Goal: Task Accomplishment & Management: Use online tool/utility

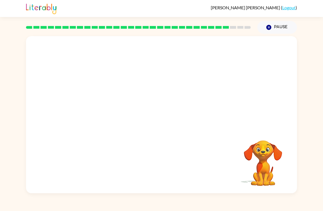
click at [148, 88] on video "Your browser must support playing .mp4 files to use Literably. Please try using…" at bounding box center [161, 82] width 271 height 93
click at [143, 87] on video "Your browser must support playing .mp4 files to use Literably. Please try using…" at bounding box center [161, 82] width 271 height 93
click at [155, 118] on button "button" at bounding box center [161, 118] width 35 height 20
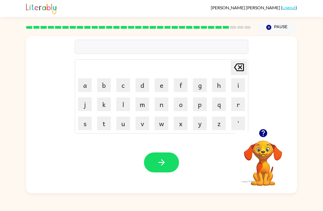
click at [88, 119] on button "s" at bounding box center [85, 124] width 14 height 14
click at [219, 86] on button "h" at bounding box center [219, 85] width 14 height 14
click at [86, 81] on button "a" at bounding box center [85, 85] width 14 height 14
click at [202, 103] on button "p" at bounding box center [200, 104] width 14 height 14
click at [163, 79] on button "e" at bounding box center [162, 85] width 14 height 14
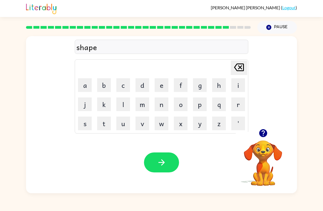
click at [158, 160] on icon "button" at bounding box center [162, 163] width 10 height 10
click at [160, 86] on button "e" at bounding box center [162, 85] width 14 height 14
click at [178, 125] on button "x" at bounding box center [181, 124] width 14 height 14
click at [240, 71] on icon at bounding box center [239, 67] width 10 height 8
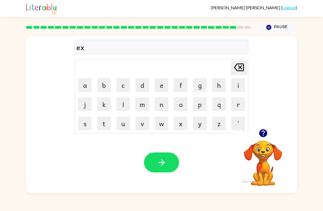
click at [160, 83] on button "e" at bounding box center [162, 85] width 14 height 14
click at [129, 104] on button "l" at bounding box center [123, 104] width 14 height 14
click at [128, 102] on button "l" at bounding box center [123, 104] width 14 height 14
click at [163, 87] on button "e" at bounding box center [162, 85] width 14 height 14
click at [167, 100] on button "n" at bounding box center [162, 104] width 14 height 14
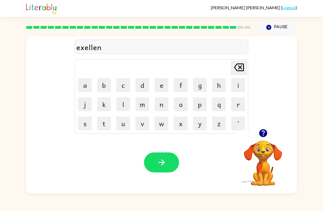
click at [105, 122] on button "t" at bounding box center [104, 124] width 14 height 14
click at [148, 168] on button "button" at bounding box center [161, 162] width 35 height 20
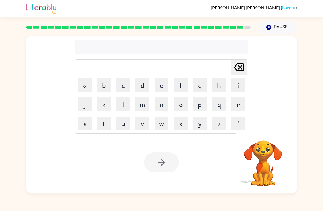
click at [84, 102] on button "j" at bounding box center [85, 104] width 14 height 14
click at [85, 84] on button "a" at bounding box center [85, 85] width 14 height 14
click at [161, 125] on button "w" at bounding box center [162, 124] width 14 height 14
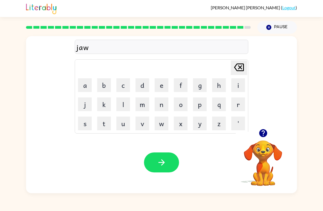
click at [106, 80] on button "b" at bounding box center [104, 85] width 14 height 14
click at [232, 100] on button "r" at bounding box center [238, 104] width 14 height 14
click at [84, 83] on button "a" at bounding box center [85, 85] width 14 height 14
click at [100, 100] on button "k" at bounding box center [104, 104] width 14 height 14
click at [159, 88] on button "e" at bounding box center [162, 85] width 14 height 14
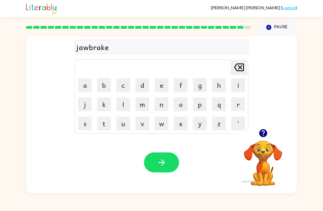
click at [239, 107] on button "r" at bounding box center [238, 104] width 14 height 14
click at [159, 163] on icon "button" at bounding box center [162, 163] width 10 height 10
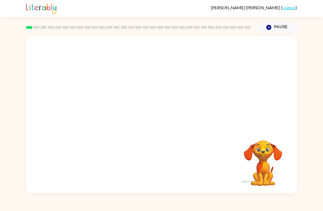
click at [168, 100] on video "Your browser must support playing .mp4 files to use Literably. Please try using…" at bounding box center [161, 82] width 271 height 93
click at [176, 109] on video "Your browser must support playing .mp4 files to use Literably. Please try using…" at bounding box center [161, 82] width 271 height 93
click at [170, 107] on video "Your browser must support playing .mp4 files to use Literably. Please try using…" at bounding box center [161, 82] width 271 height 93
click at [169, 107] on video "Your browser must support playing .mp4 files to use Literably. Please try using…" at bounding box center [161, 82] width 271 height 93
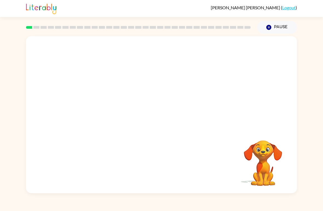
click at [182, 103] on video "Your browser must support playing .mp4 files to use Literably. Please try using…" at bounding box center [161, 82] width 271 height 93
click at [187, 101] on video "Your browser must support playing .mp4 files to use Literably. Please try using…" at bounding box center [161, 82] width 271 height 93
click at [186, 101] on video "Your browser must support playing .mp4 files to use Literably. Please try using…" at bounding box center [161, 82] width 271 height 93
click at [186, 105] on video "Your browser must support playing .mp4 files to use Literably. Please try using…" at bounding box center [161, 82] width 271 height 93
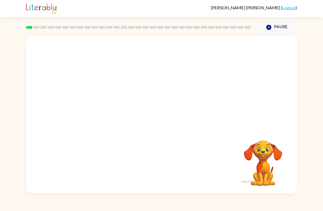
click at [177, 103] on video "Your browser must support playing .mp4 files to use Literably. Please try using…" at bounding box center [161, 82] width 271 height 93
click at [179, 106] on video "Your browser must support playing .mp4 files to use Literably. Please try using…" at bounding box center [161, 82] width 271 height 93
click at [178, 105] on video "Your browser must support playing .mp4 files to use Literably. Please try using…" at bounding box center [161, 82] width 271 height 93
click at [157, 111] on button "button" at bounding box center [161, 118] width 35 height 20
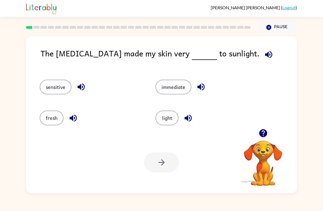
click at [48, 116] on button "fresh" at bounding box center [52, 118] width 24 height 15
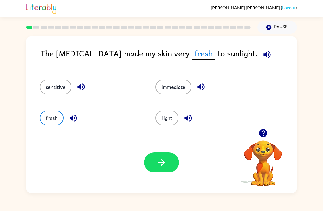
click at [54, 86] on button "sensitive" at bounding box center [56, 87] width 32 height 15
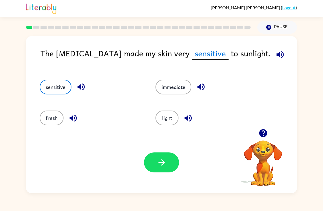
click at [162, 160] on icon "button" at bounding box center [162, 163] width 10 height 10
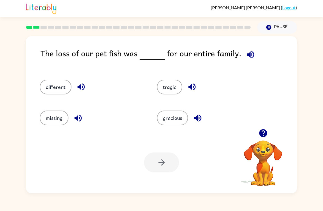
click at [166, 90] on button "tragic" at bounding box center [169, 87] width 25 height 15
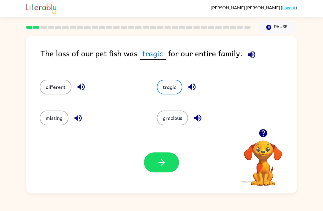
click at [160, 165] on icon "button" at bounding box center [162, 163] width 10 height 10
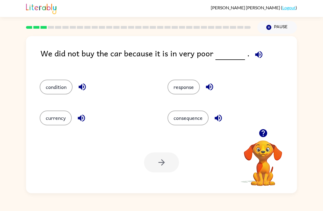
click at [50, 92] on button "condition" at bounding box center [56, 87] width 33 height 15
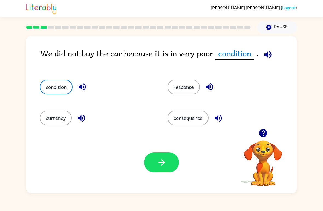
click at [52, 120] on button "currency" at bounding box center [56, 118] width 32 height 15
click at [159, 164] on icon "button" at bounding box center [162, 163] width 10 height 10
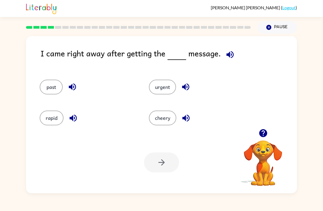
click at [150, 85] on button "urgent" at bounding box center [162, 87] width 27 height 15
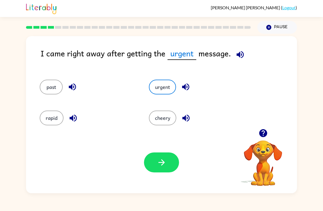
click at [151, 167] on button "button" at bounding box center [161, 162] width 35 height 20
click at [151, 167] on div at bounding box center [161, 162] width 35 height 20
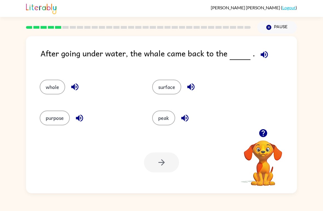
click at [169, 84] on button "surface" at bounding box center [166, 87] width 29 height 15
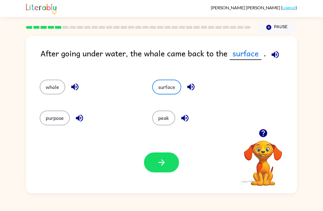
click at [161, 161] on icon "button" at bounding box center [162, 163] width 10 height 10
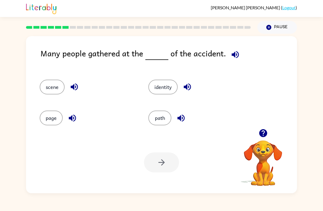
click at [43, 82] on button "scene" at bounding box center [52, 87] width 25 height 15
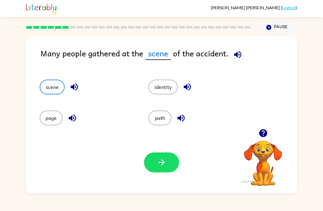
click at [155, 153] on button "button" at bounding box center [161, 162] width 35 height 20
click at [155, 153] on div at bounding box center [161, 162] width 35 height 20
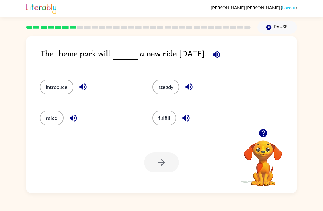
click at [51, 93] on button "introduce" at bounding box center [57, 87] width 34 height 15
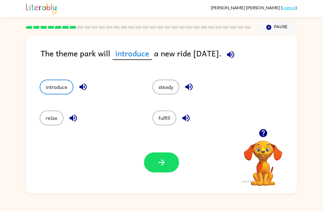
click at [156, 162] on button "button" at bounding box center [161, 162] width 35 height 20
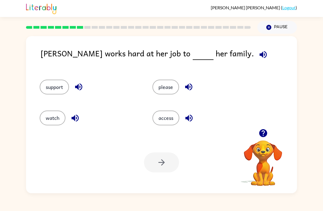
click at [45, 82] on button "support" at bounding box center [54, 87] width 29 height 15
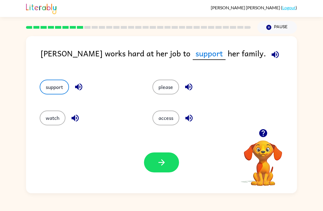
click at [160, 162] on icon "button" at bounding box center [162, 163] width 10 height 10
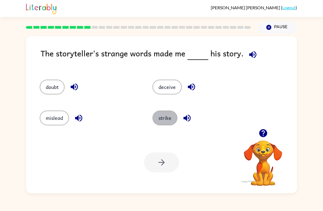
click at [170, 125] on button "strike" at bounding box center [164, 118] width 25 height 15
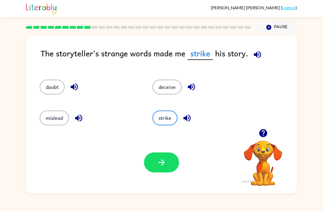
click at [155, 163] on button "button" at bounding box center [161, 162] width 35 height 20
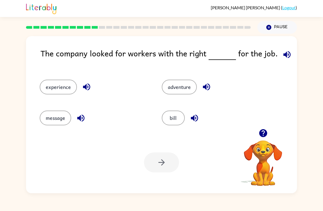
click at [52, 94] on button "experience" at bounding box center [58, 87] width 37 height 15
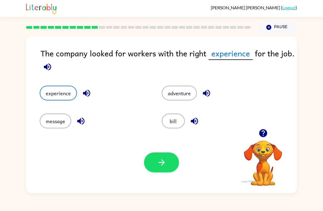
click at [146, 170] on div at bounding box center [161, 162] width 35 height 20
click at [153, 164] on button "button" at bounding box center [161, 162] width 35 height 20
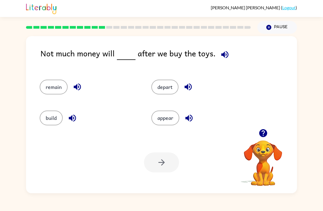
click at [48, 86] on button "remain" at bounding box center [54, 87] width 28 height 15
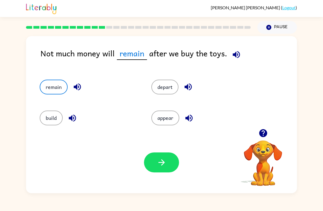
click at [158, 165] on icon "button" at bounding box center [162, 163] width 10 height 10
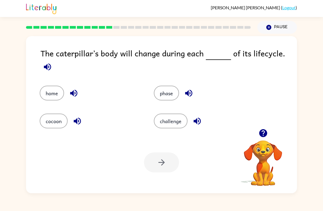
click at [168, 92] on button "phase" at bounding box center [166, 93] width 25 height 15
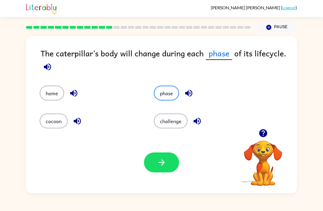
click at [157, 167] on icon "button" at bounding box center [162, 163] width 10 height 10
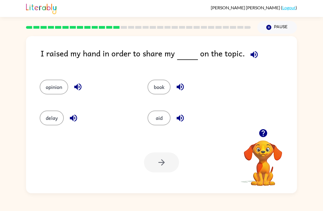
click at [52, 83] on button "opinion" at bounding box center [54, 87] width 28 height 15
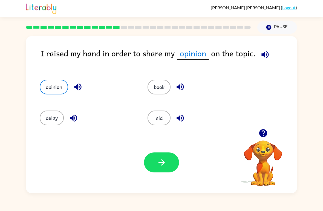
click at [152, 159] on button "button" at bounding box center [161, 162] width 35 height 20
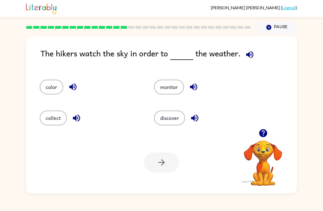
click at [172, 112] on button "discover" at bounding box center [169, 118] width 31 height 15
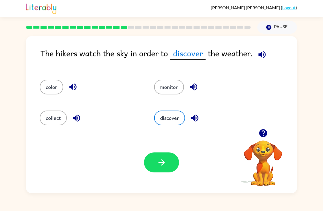
click at [164, 168] on button "button" at bounding box center [161, 162] width 35 height 20
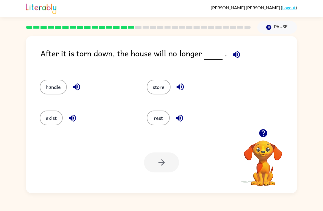
click at [43, 122] on button "exist" at bounding box center [51, 118] width 23 height 15
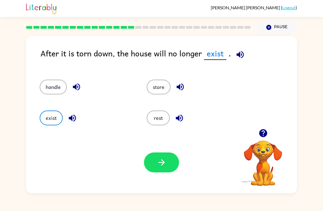
click at [163, 170] on button "button" at bounding box center [161, 162] width 35 height 20
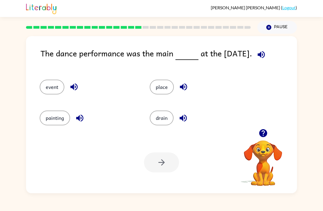
click at [52, 84] on button "event" at bounding box center [52, 87] width 25 height 15
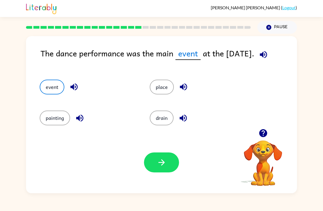
click at [157, 161] on icon "button" at bounding box center [162, 163] width 10 height 10
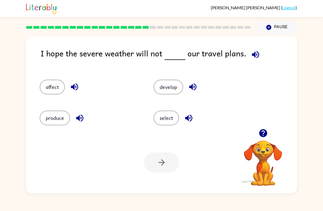
click at [53, 84] on button "affect" at bounding box center [52, 87] width 25 height 15
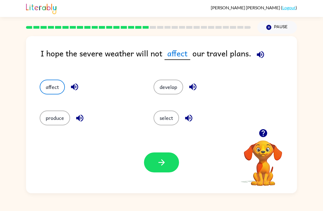
click at [160, 151] on div "Your browser must support playing .mp4 files to use Literably. Please try using…" at bounding box center [161, 163] width 271 height 62
click at [163, 170] on button "button" at bounding box center [161, 162] width 35 height 20
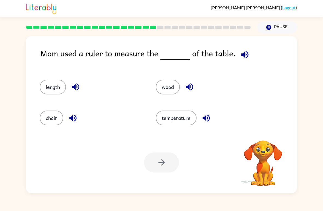
click at [167, 173] on div "Your browser must support playing .mp4 files to use Literably. Please try using…" at bounding box center [161, 163] width 271 height 62
click at [50, 90] on button "length" at bounding box center [53, 87] width 26 height 15
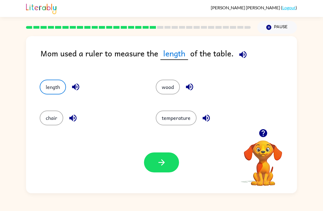
click at [161, 166] on icon "button" at bounding box center [162, 163] width 10 height 10
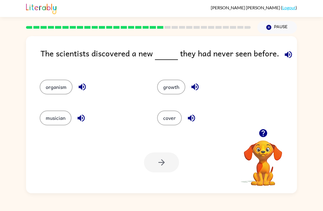
click at [57, 85] on button "organism" at bounding box center [56, 87] width 33 height 15
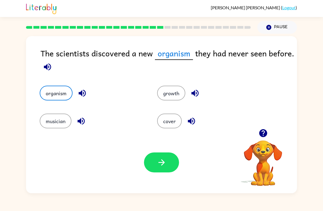
click at [152, 167] on button "button" at bounding box center [161, 162] width 35 height 20
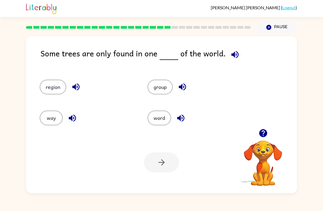
click at [52, 87] on button "region" at bounding box center [53, 87] width 27 height 15
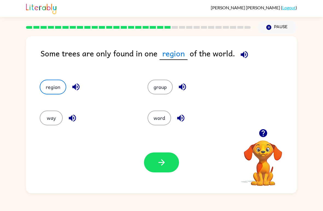
click at [161, 166] on icon "button" at bounding box center [162, 163] width 10 height 10
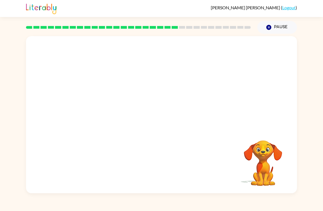
click at [111, 112] on video "Your browser must support playing .mp4 files to use Literably. Please try using…" at bounding box center [161, 82] width 271 height 93
click at [108, 114] on video "Your browser must support playing .mp4 files to use Literably. Please try using…" at bounding box center [161, 82] width 271 height 93
click at [111, 109] on video "Your browser must support playing .mp4 files to use Literably. Please try using…" at bounding box center [161, 82] width 271 height 93
click at [110, 113] on video "Your browser must support playing .mp4 files to use Literably. Please try using…" at bounding box center [161, 82] width 271 height 93
click at [108, 111] on video "Your browser must support playing .mp4 files to use Literably. Please try using…" at bounding box center [161, 82] width 271 height 93
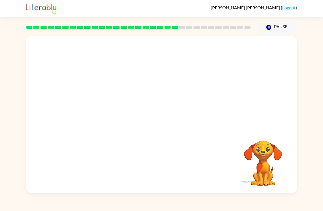
click at [112, 115] on video "Your browser must support playing .mp4 files to use Literably. Please try using…" at bounding box center [161, 82] width 271 height 93
click at [113, 112] on video "Your browser must support playing .mp4 files to use Literably. Please try using…" at bounding box center [161, 82] width 271 height 93
click at [102, 111] on video "Your browser must support playing .mp4 files to use Literably. Please try using…" at bounding box center [161, 82] width 271 height 93
click at [105, 116] on video "Your browser must support playing .mp4 files to use Literably. Please try using…" at bounding box center [161, 82] width 271 height 93
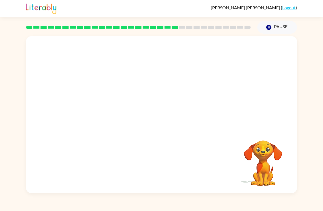
click at [116, 115] on video "Your browser must support playing .mp4 files to use Literably. Please try using…" at bounding box center [161, 82] width 271 height 93
click at [105, 111] on video "Your browser must support playing .mp4 files to use Literably. Please try using…" at bounding box center [161, 82] width 271 height 93
click at [107, 116] on video "Your browser must support playing .mp4 files to use Literably. Please try using…" at bounding box center [161, 82] width 271 height 93
click at [109, 114] on video "Your browser must support playing .mp4 files to use Literably. Please try using…" at bounding box center [161, 82] width 271 height 93
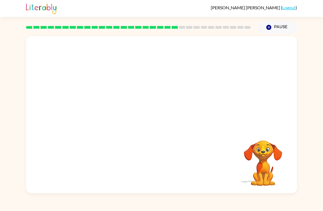
click at [112, 112] on video "Your browser must support playing .mp4 files to use Literably. Please try using…" at bounding box center [161, 82] width 271 height 93
click at [115, 114] on video "Your browser must support playing .mp4 files to use Literably. Please try using…" at bounding box center [161, 82] width 271 height 93
click at [110, 113] on video "Your browser must support playing .mp4 files to use Literably. Please try using…" at bounding box center [161, 82] width 271 height 93
click at [109, 112] on video "Your browser must support playing .mp4 files to use Literably. Please try using…" at bounding box center [161, 82] width 271 height 93
click at [108, 115] on video "Your browser must support playing .mp4 files to use Literably. Please try using…" at bounding box center [161, 82] width 271 height 93
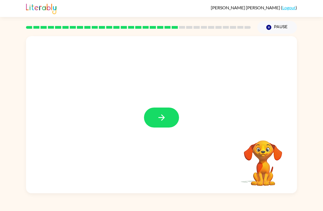
click at [149, 90] on div at bounding box center [161, 114] width 271 height 157
click at [158, 117] on icon "button" at bounding box center [162, 118] width 10 height 10
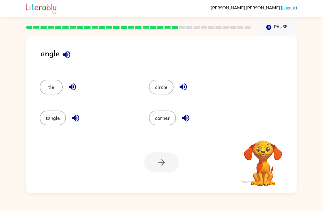
click at [155, 118] on button "corner" at bounding box center [162, 118] width 27 height 15
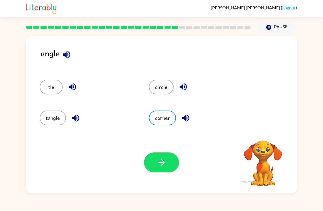
click at [177, 162] on button "button" at bounding box center [161, 162] width 35 height 20
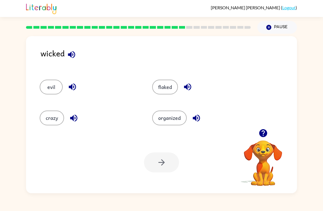
click at [44, 89] on button "evil" at bounding box center [51, 87] width 23 height 15
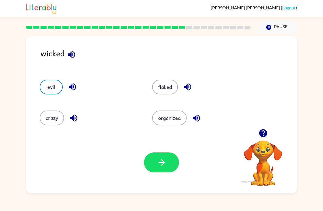
click at [53, 117] on button "crazy" at bounding box center [52, 118] width 24 height 15
click at [150, 170] on button "button" at bounding box center [161, 162] width 35 height 20
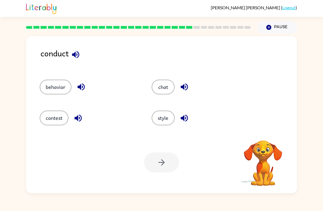
click at [53, 89] on button "behavior" at bounding box center [56, 87] width 32 height 15
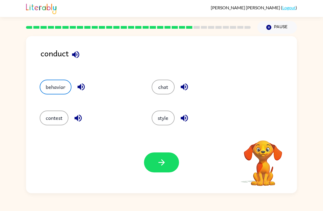
click at [155, 171] on button "button" at bounding box center [161, 162] width 35 height 20
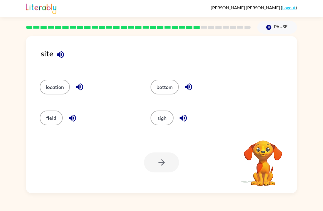
click at [49, 88] on button "location" at bounding box center [55, 87] width 30 height 15
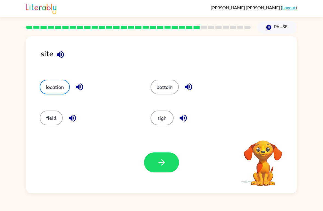
click at [152, 163] on button "button" at bounding box center [161, 162] width 35 height 20
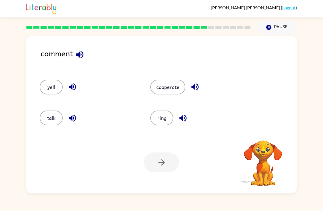
click at [46, 119] on button "talk" at bounding box center [51, 118] width 23 height 15
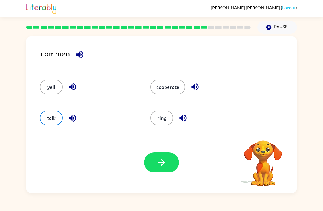
click at [163, 163] on icon "button" at bounding box center [161, 162] width 6 height 6
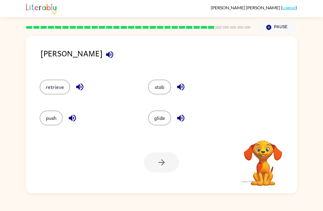
click at [154, 82] on button "stab" at bounding box center [159, 87] width 23 height 15
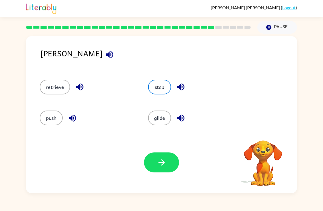
click at [160, 167] on icon "button" at bounding box center [162, 163] width 10 height 10
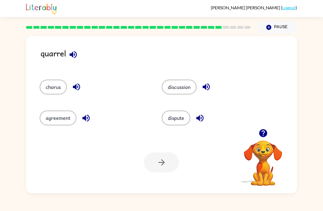
click at [167, 118] on button "dispute" at bounding box center [176, 118] width 28 height 15
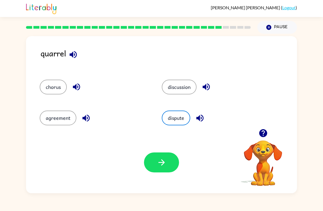
click at [160, 171] on button "button" at bounding box center [161, 162] width 35 height 20
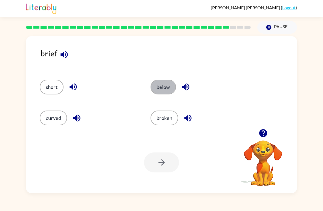
click at [161, 87] on button "below" at bounding box center [163, 87] width 25 height 15
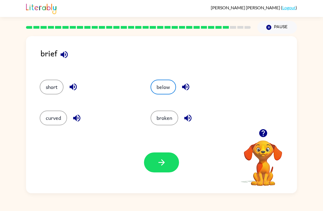
click at [158, 164] on icon "button" at bounding box center [162, 163] width 10 height 10
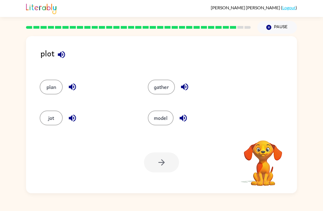
click at [167, 111] on button "model" at bounding box center [161, 118] width 26 height 15
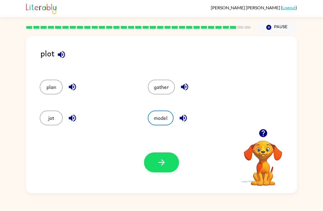
click at [166, 111] on div "model" at bounding box center [191, 115] width 108 height 31
click at [156, 172] on button "button" at bounding box center [161, 162] width 35 height 20
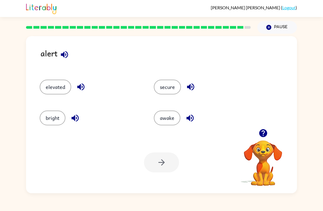
click at [171, 94] on button "secure" at bounding box center [167, 87] width 27 height 15
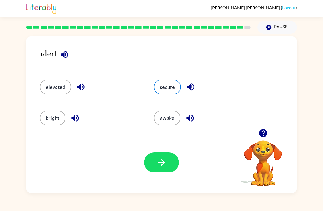
click at [50, 125] on button "bright" at bounding box center [53, 118] width 26 height 15
click at [169, 166] on button "button" at bounding box center [161, 162] width 35 height 20
